Goal: Task Accomplishment & Management: Manage account settings

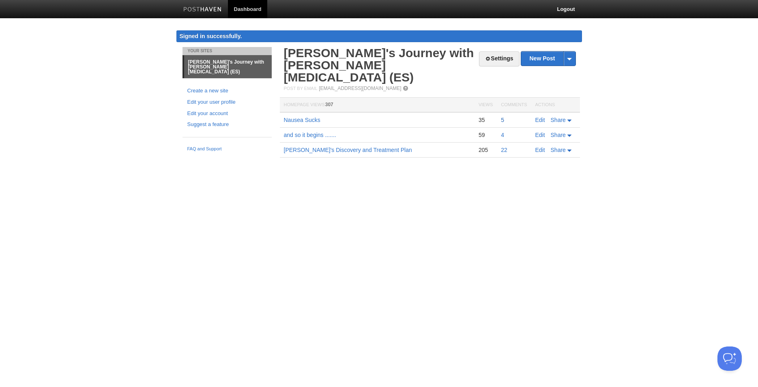
click at [502, 117] on link "5" at bounding box center [502, 120] width 3 height 6
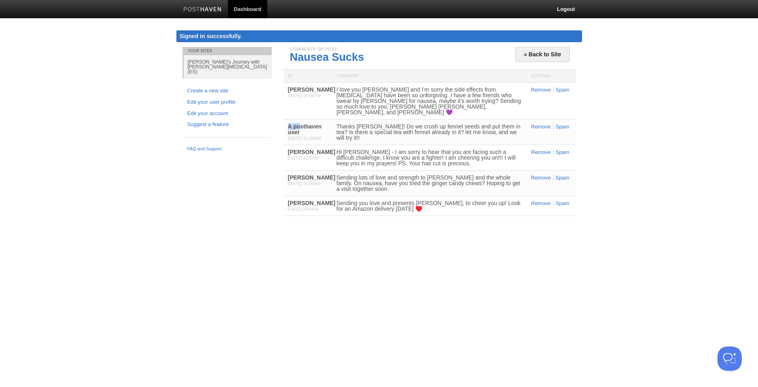
drag, startPoint x: 300, startPoint y: 124, endPoint x: 288, endPoint y: 120, distance: 12.2
click at [288, 123] on b "A posthaven user" at bounding box center [305, 129] width 34 height 12
click at [288, 121] on div "A posthaven user [DATE] 10:08AM" at bounding box center [308, 132] width 49 height 25
drag, startPoint x: 289, startPoint y: 121, endPoint x: 305, endPoint y: 126, distance: 16.4
click at [305, 126] on div "A posthaven user [DATE] 10:08AM" at bounding box center [308, 132] width 49 height 25
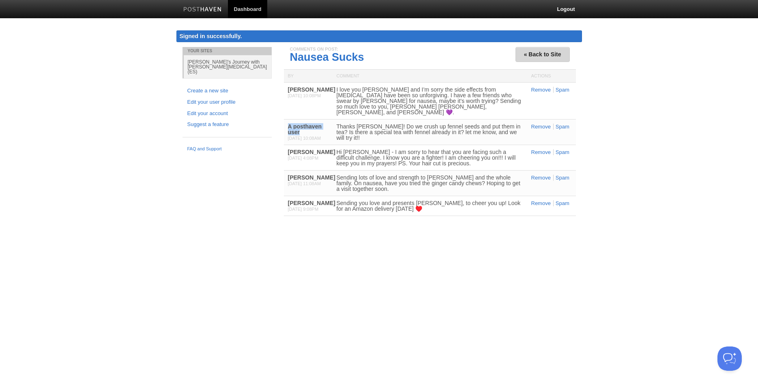
click at [544, 55] on link "« Back to Site" at bounding box center [543, 54] width 54 height 15
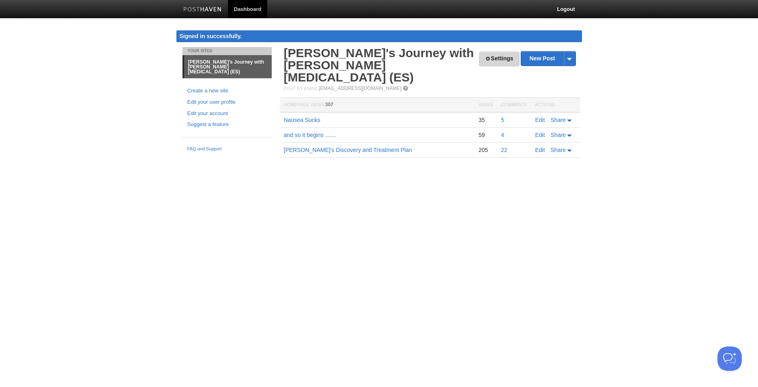
click at [489, 59] on link "Settings" at bounding box center [499, 59] width 40 height 15
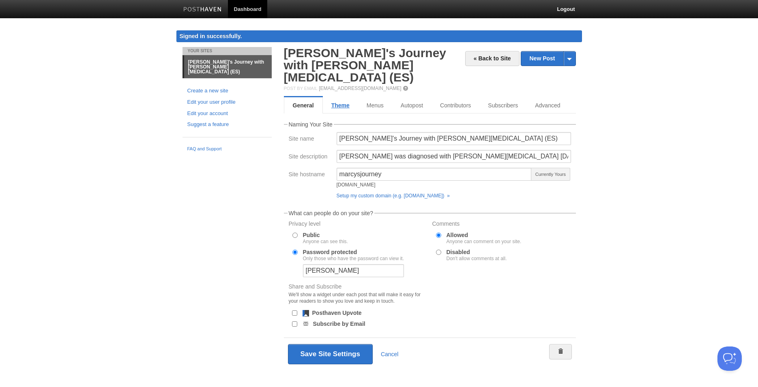
click at [341, 97] on link "Theme" at bounding box center [340, 105] width 35 height 16
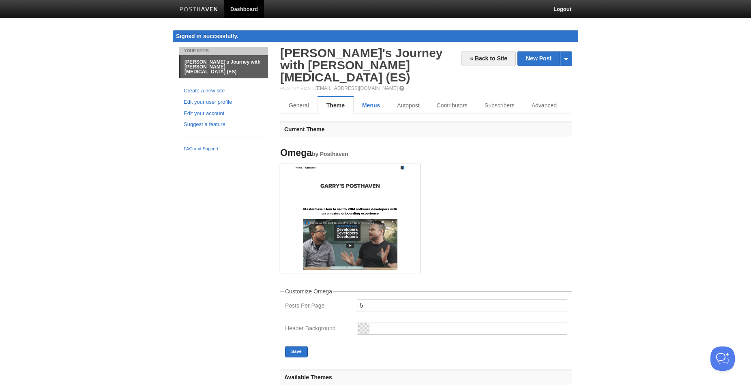
click at [371, 97] on link "Menus" at bounding box center [371, 105] width 35 height 16
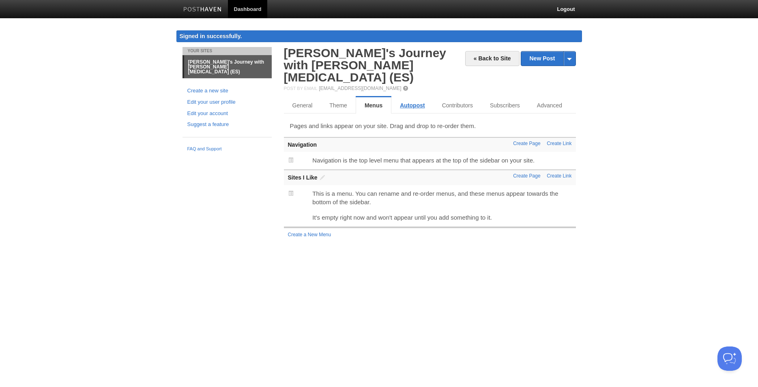
click at [410, 97] on link "Autopost" at bounding box center [412, 105] width 42 height 16
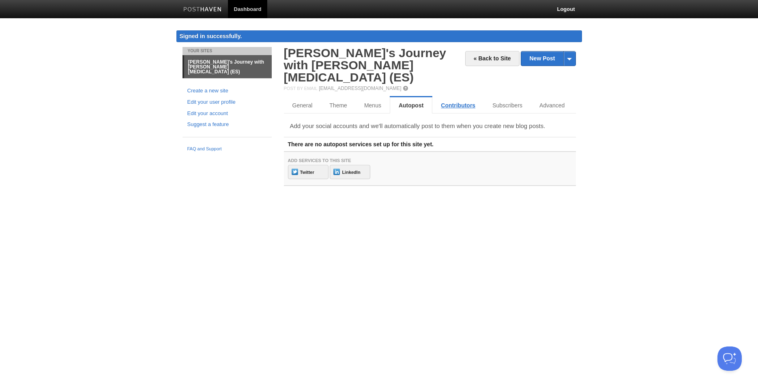
click at [451, 97] on link "Contributors" at bounding box center [458, 105] width 52 height 16
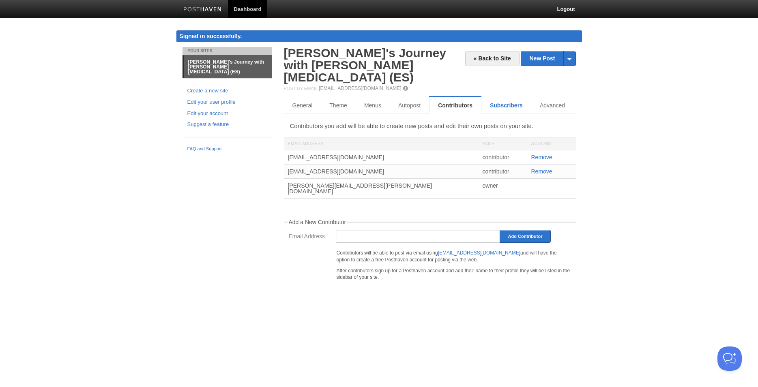
click at [495, 97] on link "Subscribers" at bounding box center [507, 105] width 50 height 16
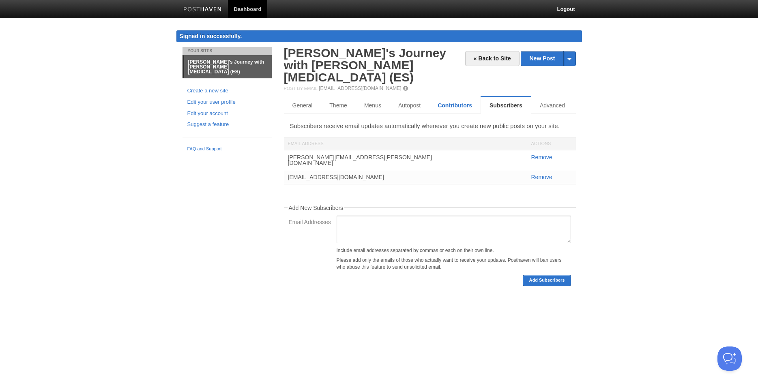
click at [458, 97] on link "Contributors" at bounding box center [455, 105] width 52 height 16
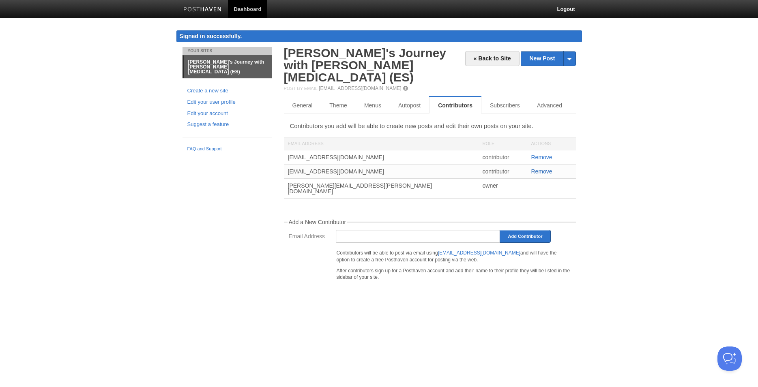
click at [542, 168] on link "Remove" at bounding box center [541, 171] width 21 height 6
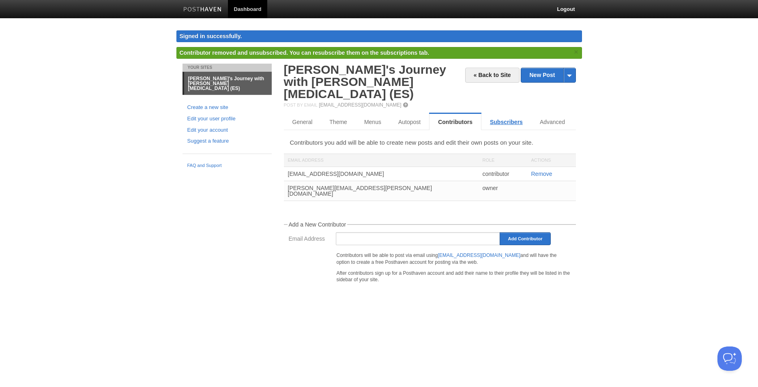
click at [506, 114] on link "Subscribers" at bounding box center [507, 122] width 50 height 16
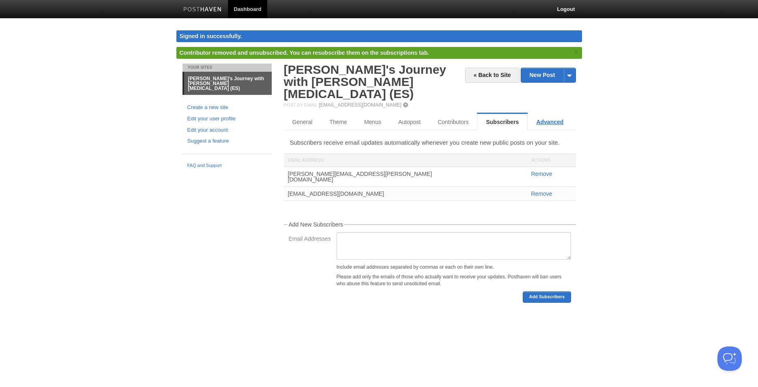
click at [544, 114] on link "Advanced" at bounding box center [550, 122] width 44 height 16
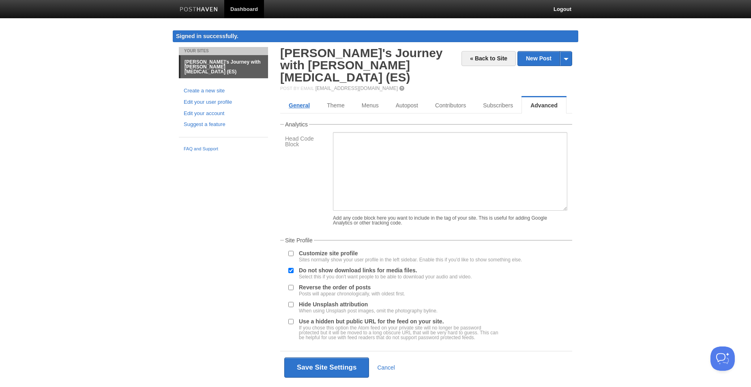
click at [305, 97] on link "General" at bounding box center [299, 105] width 38 height 16
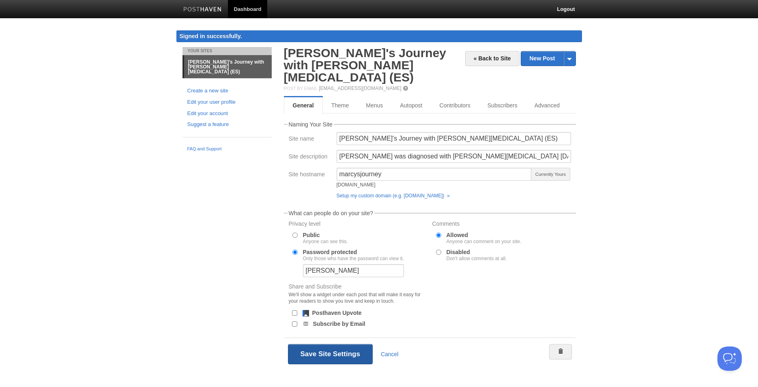
click at [325, 344] on button "Save Site Settings" at bounding box center [330, 354] width 85 height 20
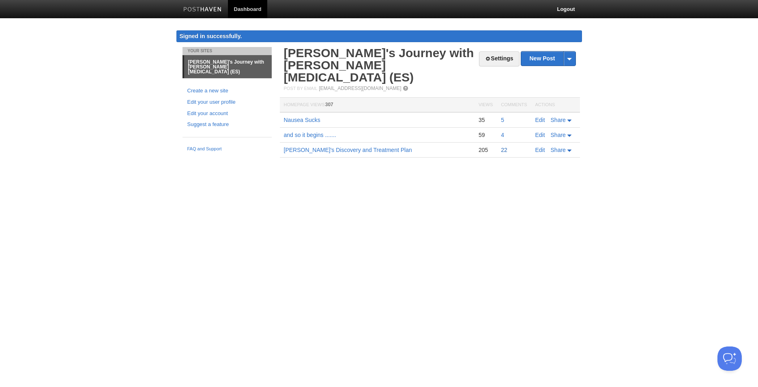
click at [502, 147] on link "22" at bounding box center [504, 150] width 6 height 6
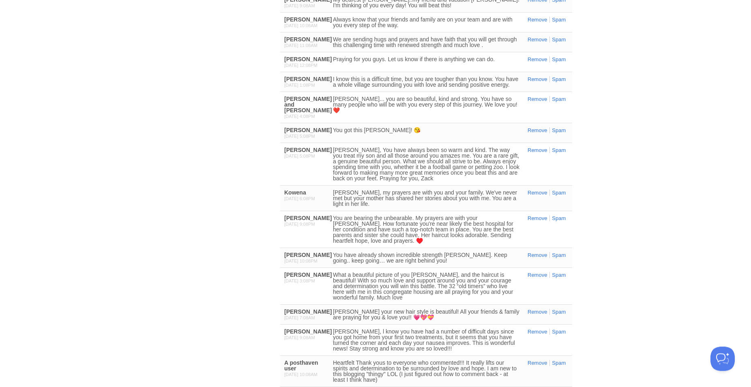
scroll to position [325, 0]
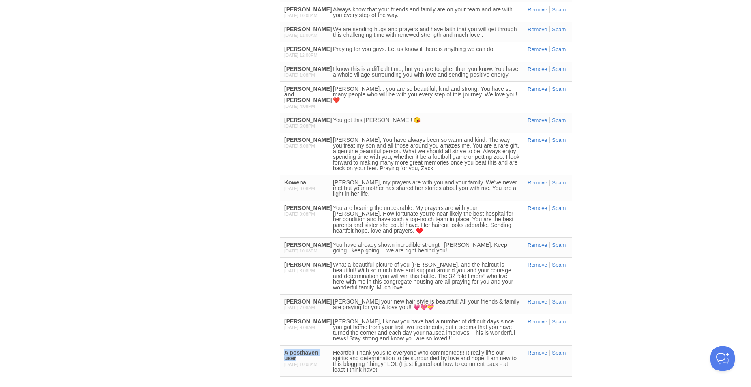
drag, startPoint x: 297, startPoint y: 353, endPoint x: 282, endPoint y: 347, distance: 16.8
click at [282, 347] on div "A posthaven user [DATE] 10:08AM" at bounding box center [304, 358] width 49 height 25
click at [312, 362] on span "[DATE] 10:08AM" at bounding box center [300, 364] width 33 height 5
drag, startPoint x: 294, startPoint y: 351, endPoint x: 284, endPoint y: 347, distance: 10.8
click at [284, 347] on div "A posthaven user [DATE] 10:08AM" at bounding box center [304, 358] width 49 height 25
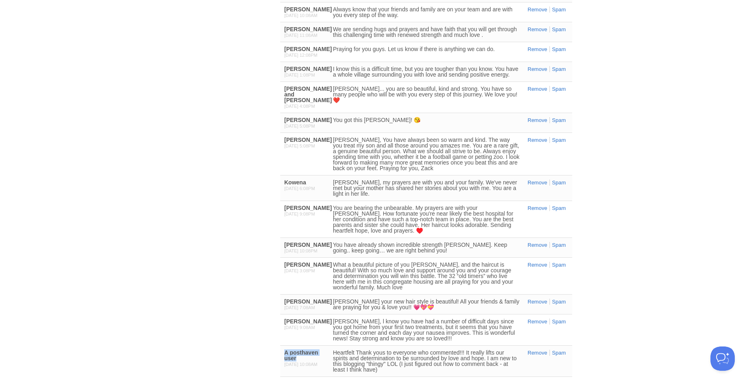
copy b "A posthaven user"
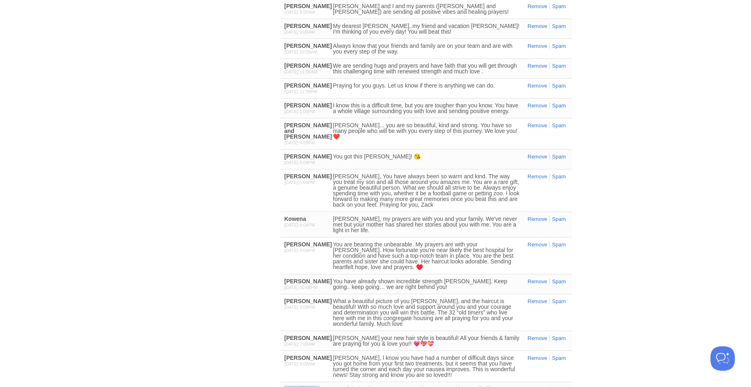
scroll to position [290, 0]
copy b "A posthaven user"
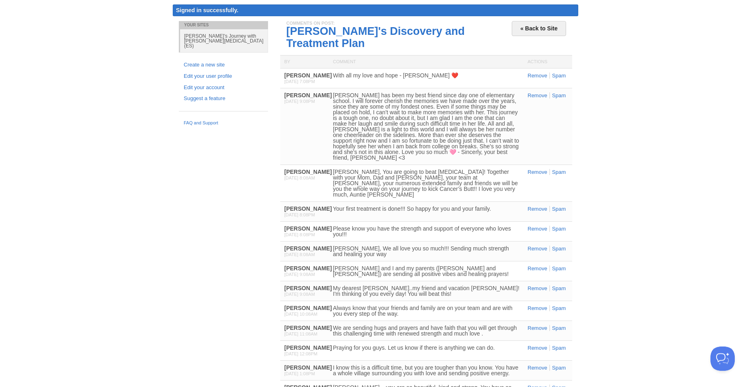
scroll to position [0, 0]
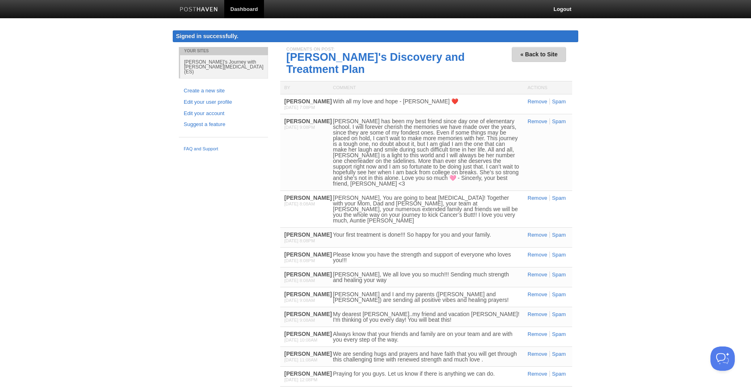
click at [521, 54] on link "« Back to Site" at bounding box center [539, 54] width 54 height 15
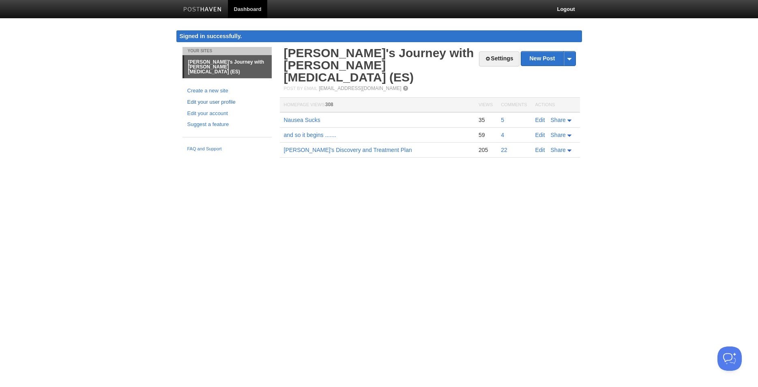
click at [222, 98] on link "Edit your user profile" at bounding box center [227, 102] width 80 height 9
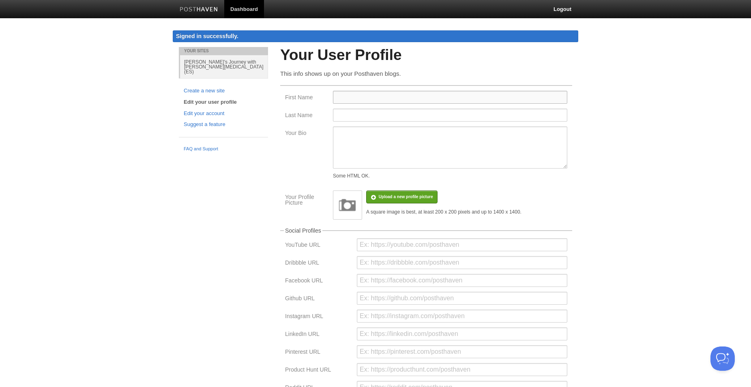
click at [350, 96] on input "First Name" at bounding box center [450, 97] width 234 height 13
type input "[PERSON_NAME]"
click at [492, 134] on textarea "Your Bio" at bounding box center [450, 148] width 234 height 42
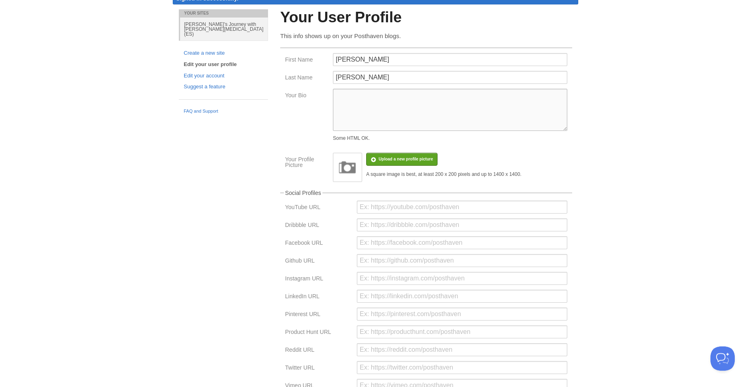
scroll to position [112, 0]
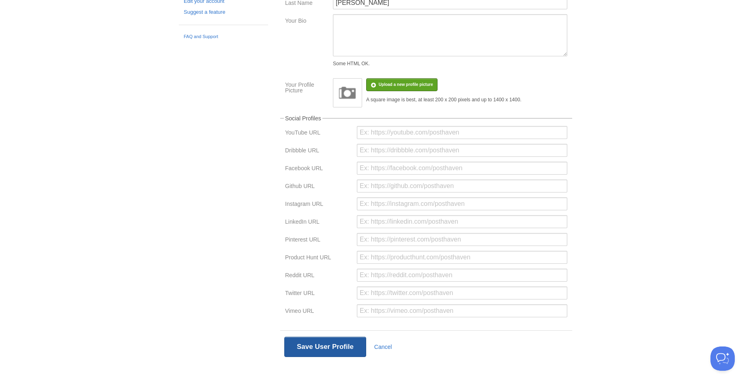
click at [331, 350] on button "Save User Profile" at bounding box center [325, 347] width 82 height 20
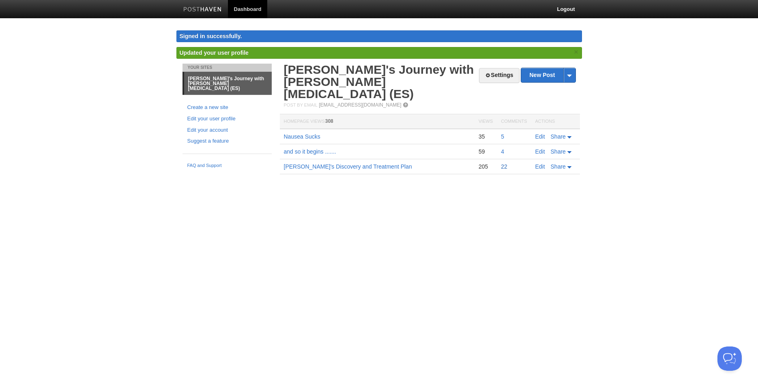
click at [503, 163] on link "22" at bounding box center [504, 166] width 6 height 6
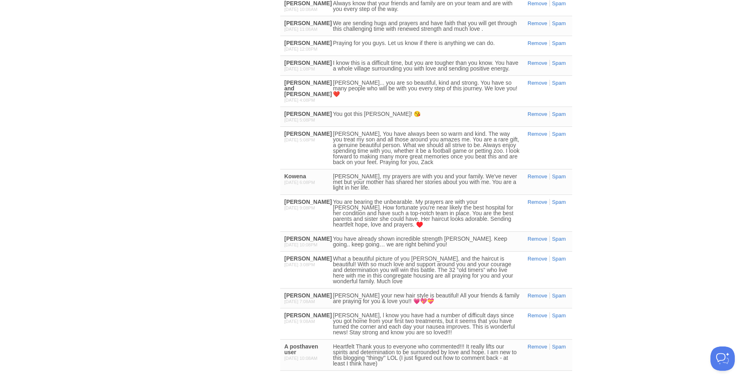
scroll to position [325, 0]
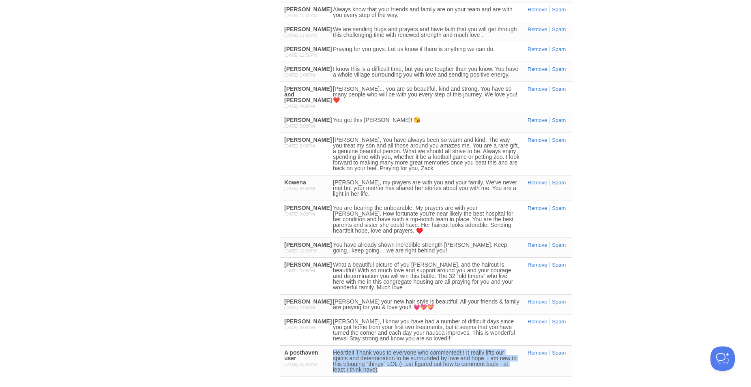
drag, startPoint x: 333, startPoint y: 348, endPoint x: 391, endPoint y: 366, distance: 60.0
click at [391, 366] on div "Heartfelt Thank yous to everyone who commented!!! It really lifts our spirits a…" at bounding box center [426, 361] width 187 height 23
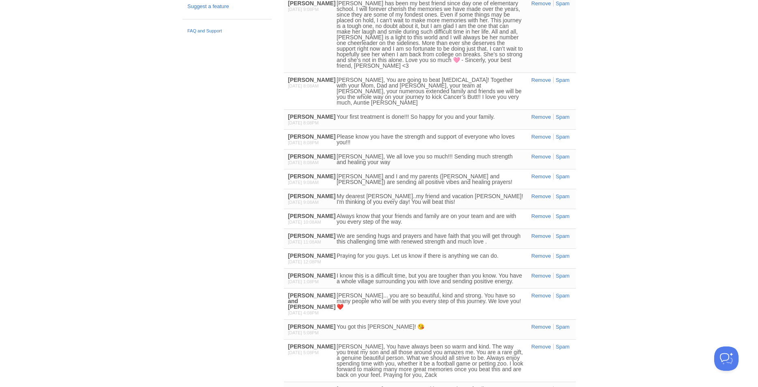
scroll to position [0, 0]
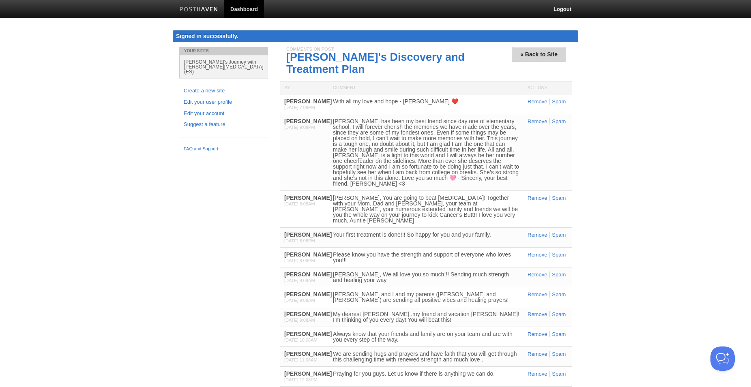
click at [532, 55] on link "« Back to Site" at bounding box center [539, 54] width 54 height 15
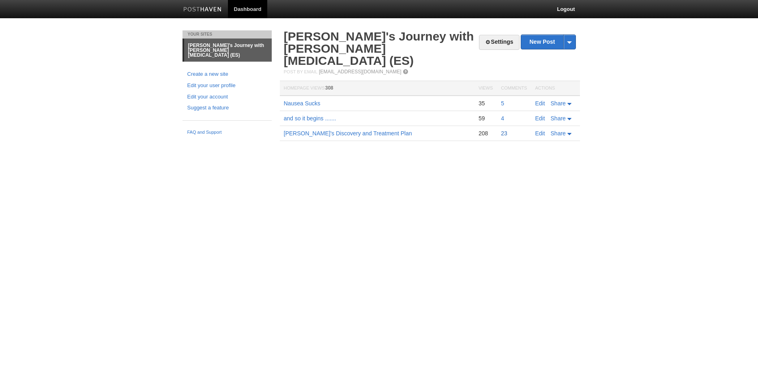
click at [502, 130] on link "23" at bounding box center [504, 133] width 6 height 6
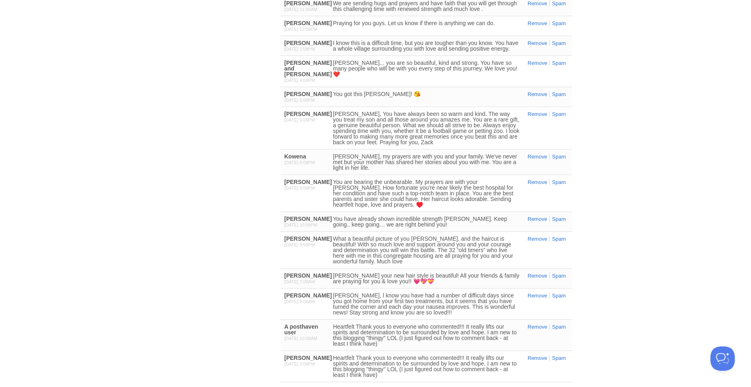
scroll to position [340, 0]
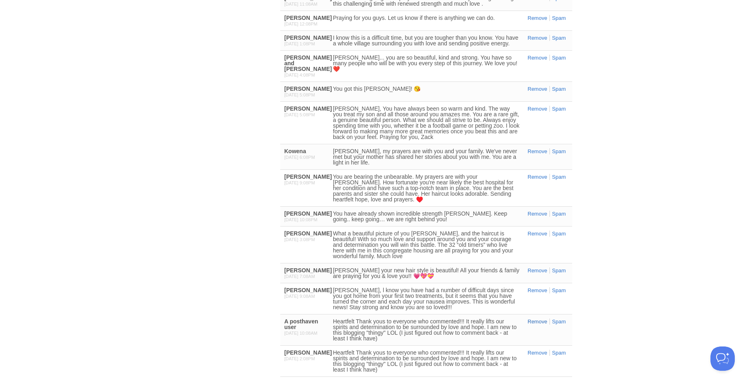
click at [534, 319] on link "Remove" at bounding box center [537, 322] width 19 height 6
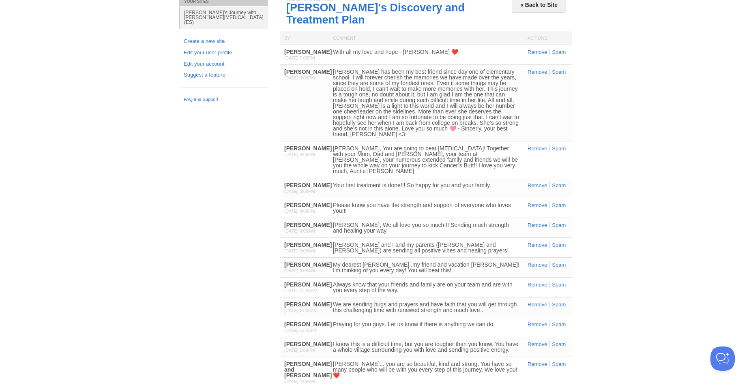
scroll to position [0, 0]
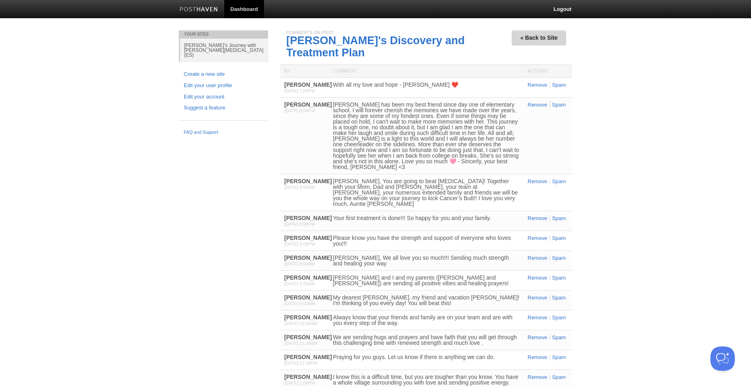
click at [527, 37] on link "« Back to Site" at bounding box center [539, 37] width 54 height 15
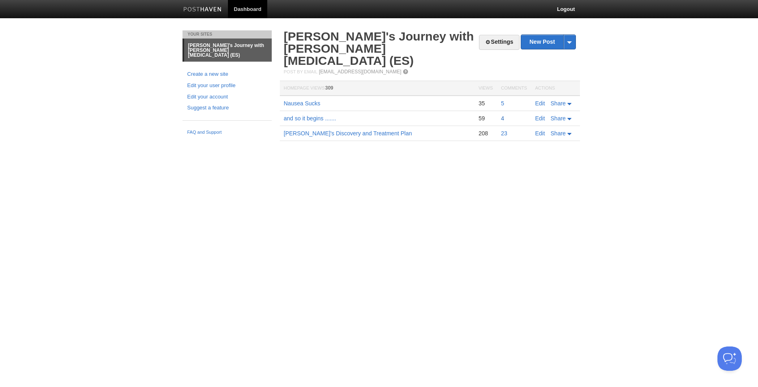
click at [504, 115] on link "4" at bounding box center [502, 118] width 3 height 6
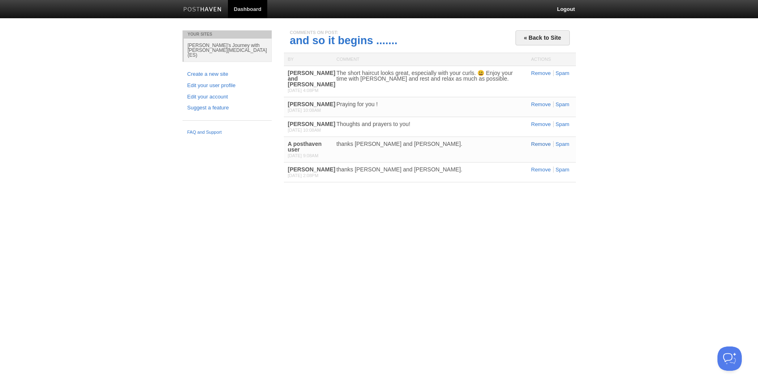
click at [541, 145] on link "Remove" at bounding box center [540, 144] width 19 height 6
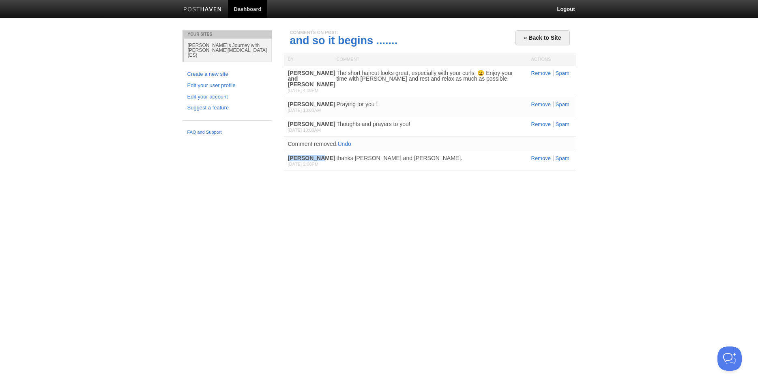
drag, startPoint x: 315, startPoint y: 159, endPoint x: 287, endPoint y: 159, distance: 28.0
click at [287, 159] on div "Christine Cohen 8/20/25 2:08PM" at bounding box center [308, 160] width 49 height 19
click at [520, 37] on link "« Back to Site" at bounding box center [543, 37] width 54 height 15
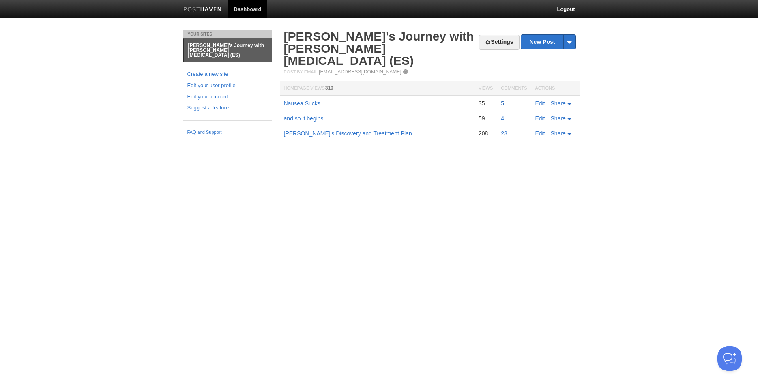
click at [503, 100] on link "5" at bounding box center [502, 103] width 3 height 6
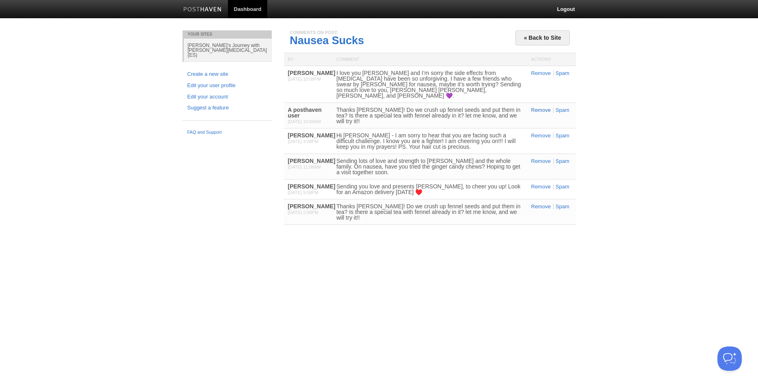
click at [538, 107] on link "Remove" at bounding box center [540, 110] width 19 height 6
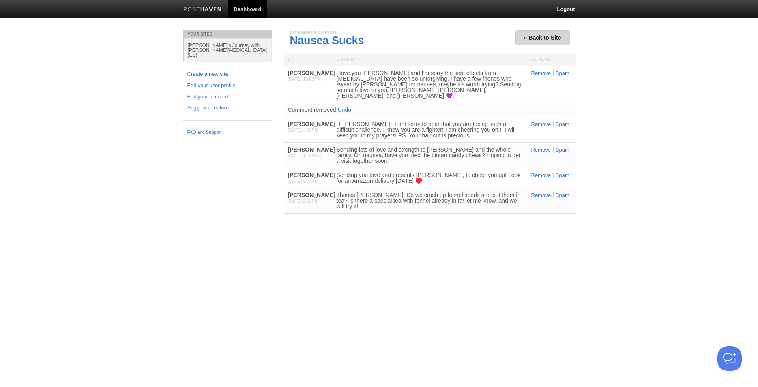
click at [529, 35] on link "« Back to Site" at bounding box center [543, 37] width 54 height 15
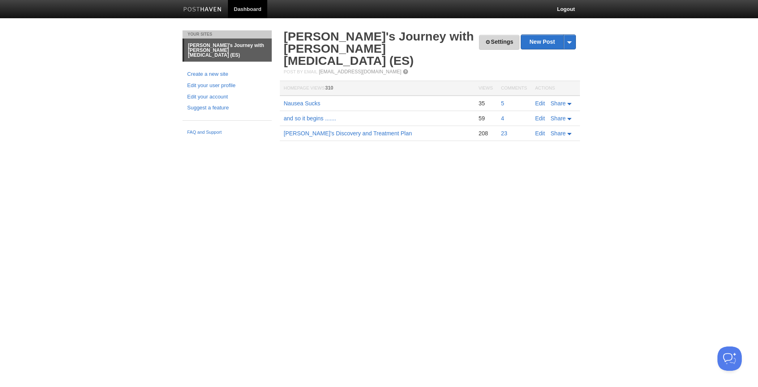
click at [500, 45] on link "Settings" at bounding box center [499, 42] width 40 height 15
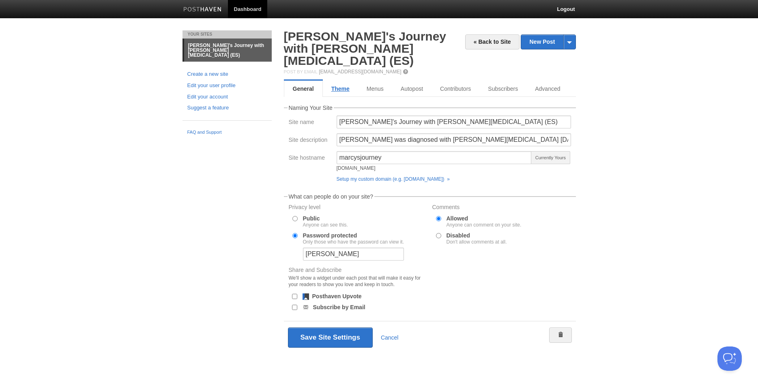
click at [346, 81] on link "Theme" at bounding box center [340, 89] width 35 height 16
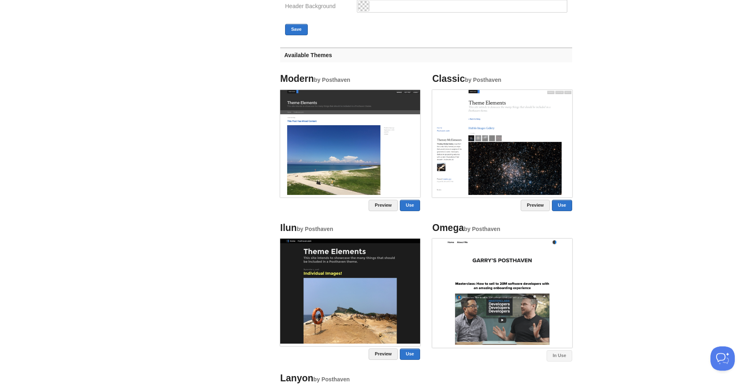
scroll to position [331, 0]
